Goal: Information Seeking & Learning: Learn about a topic

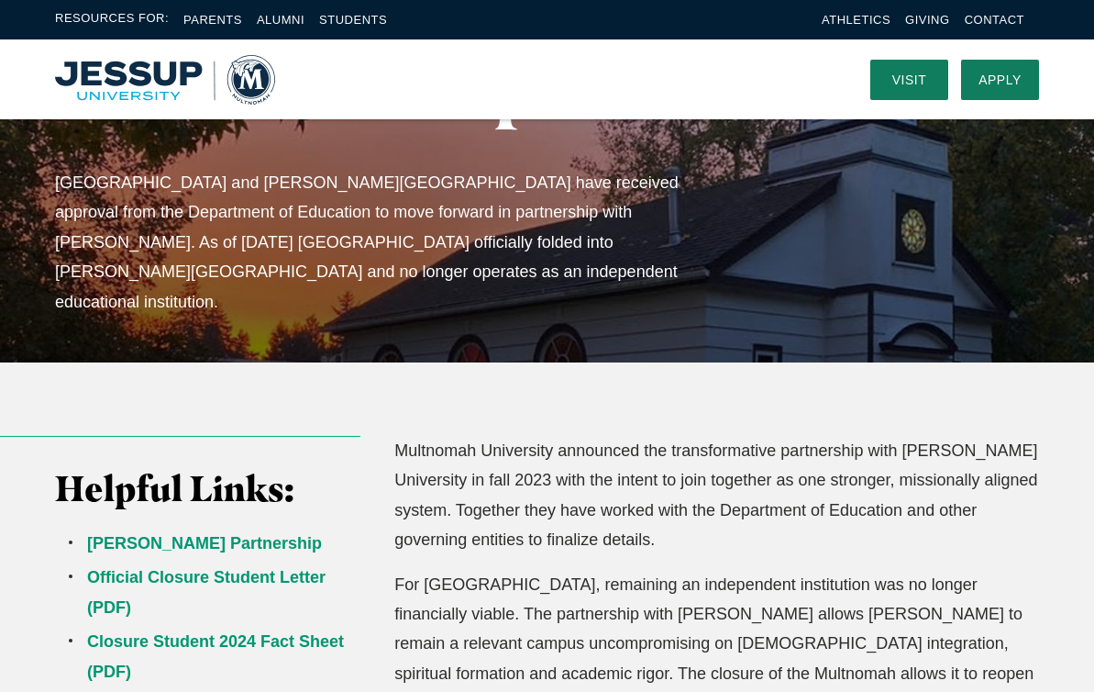
scroll to position [190, 0]
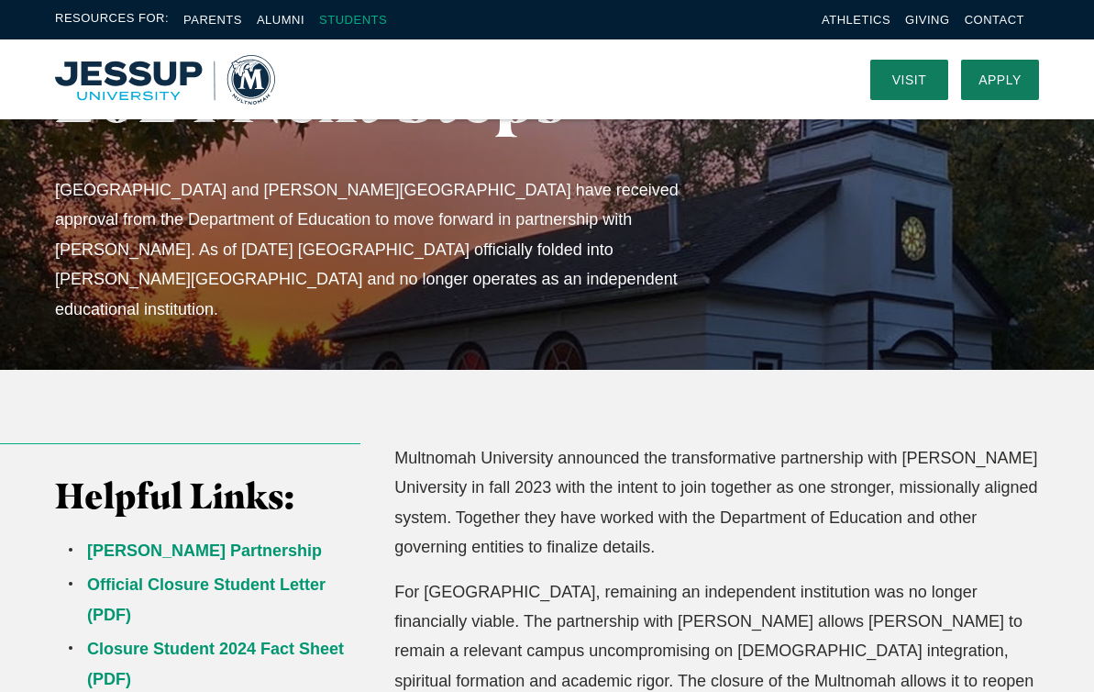
click at [356, 24] on link "Students" at bounding box center [353, 20] width 68 height 14
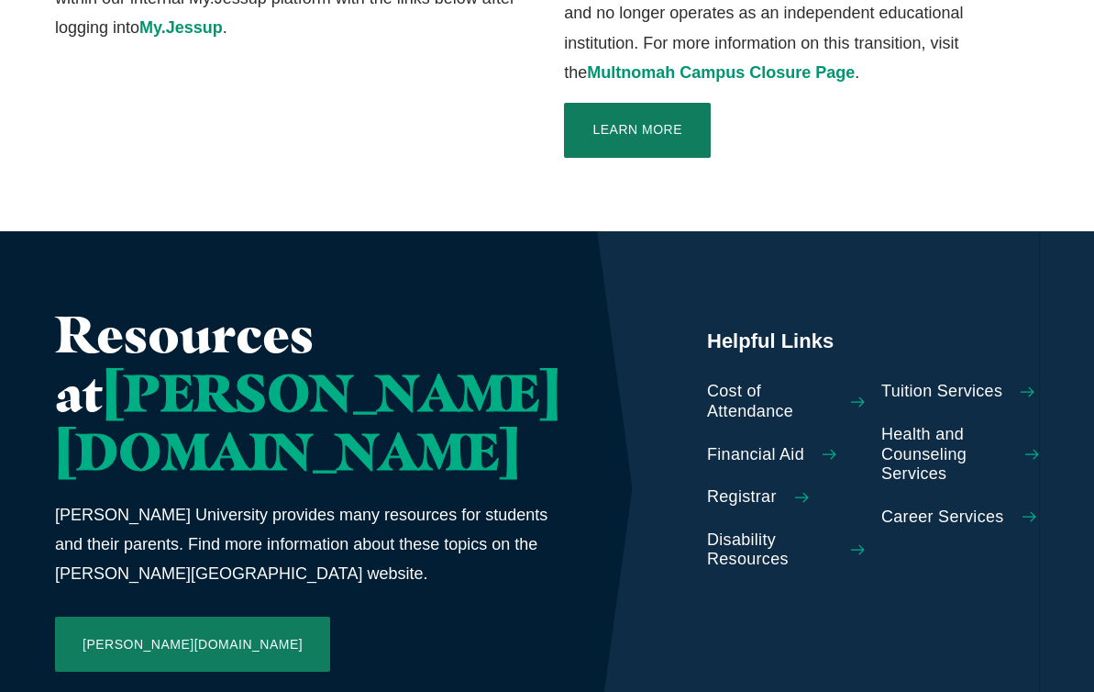
scroll to position [765, 0]
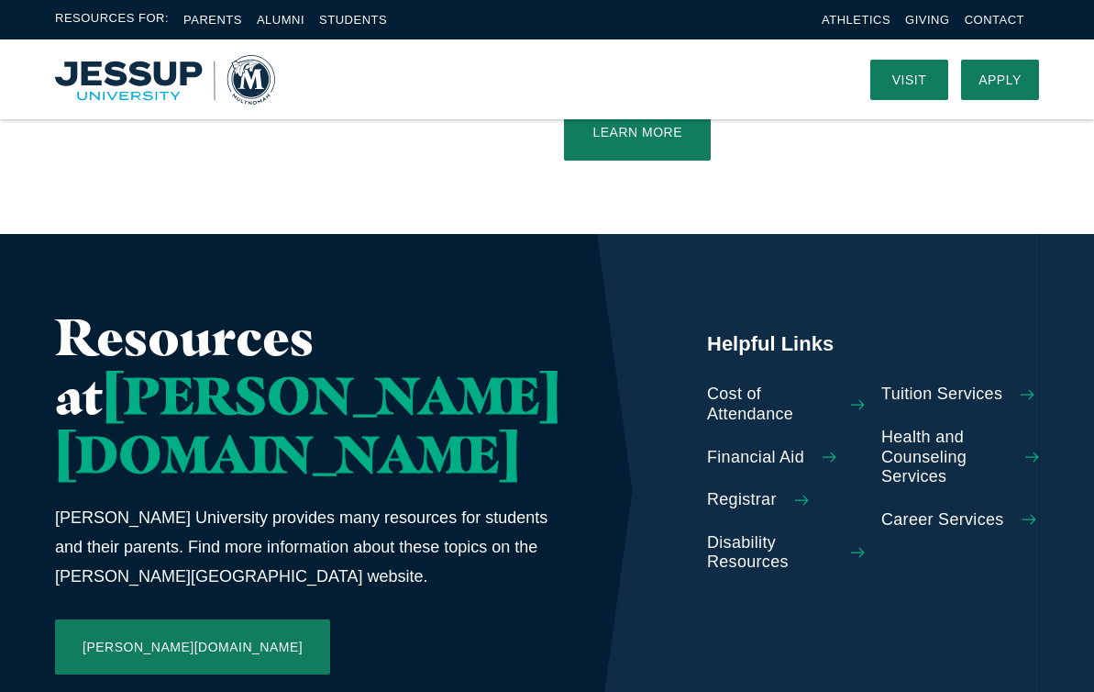
click at [707, 384] on span "Cost of Attendance" at bounding box center [770, 403] width 126 height 39
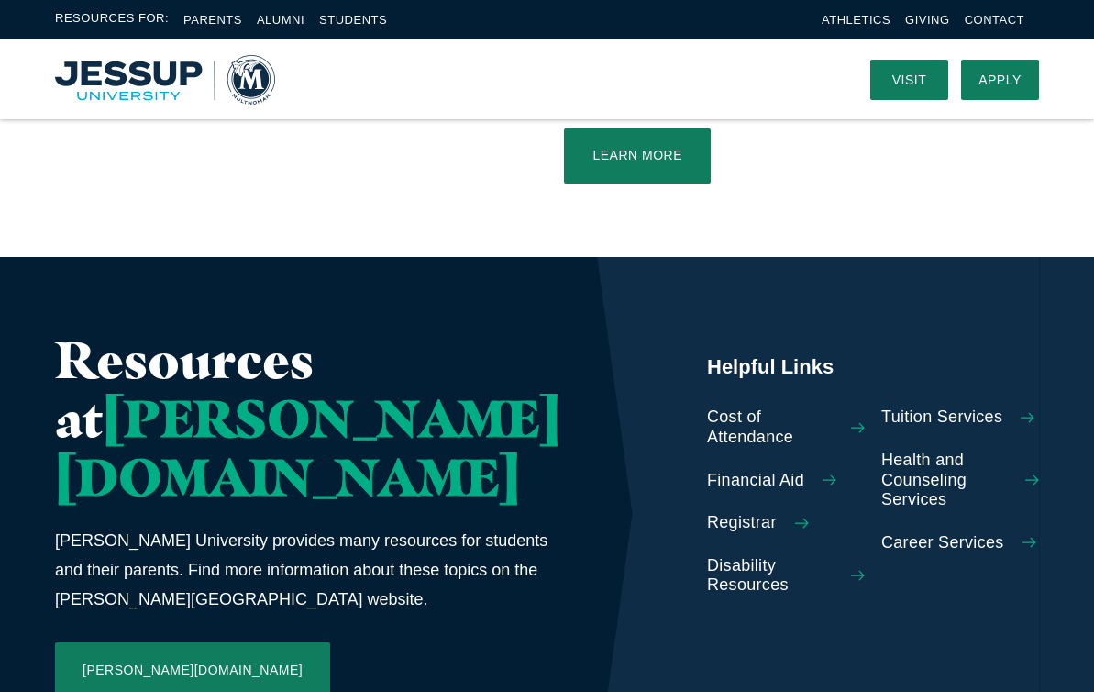
scroll to position [0, 0]
